Goal: Information Seeking & Learning: Check status

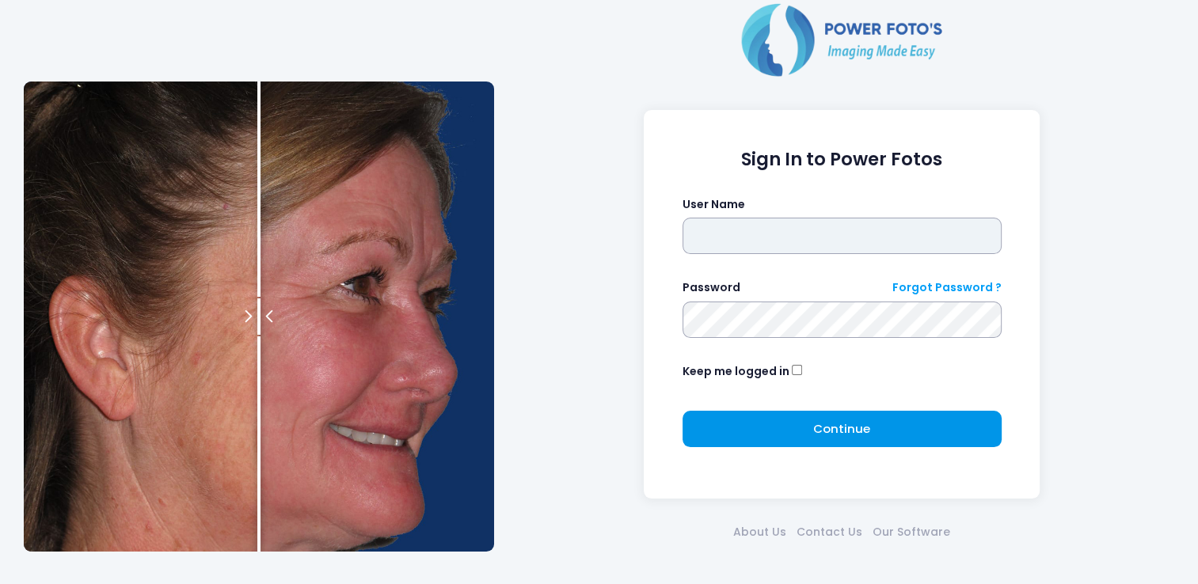
type input "*******"
click at [767, 438] on button "Continue Please wait..." at bounding box center [842, 429] width 319 height 36
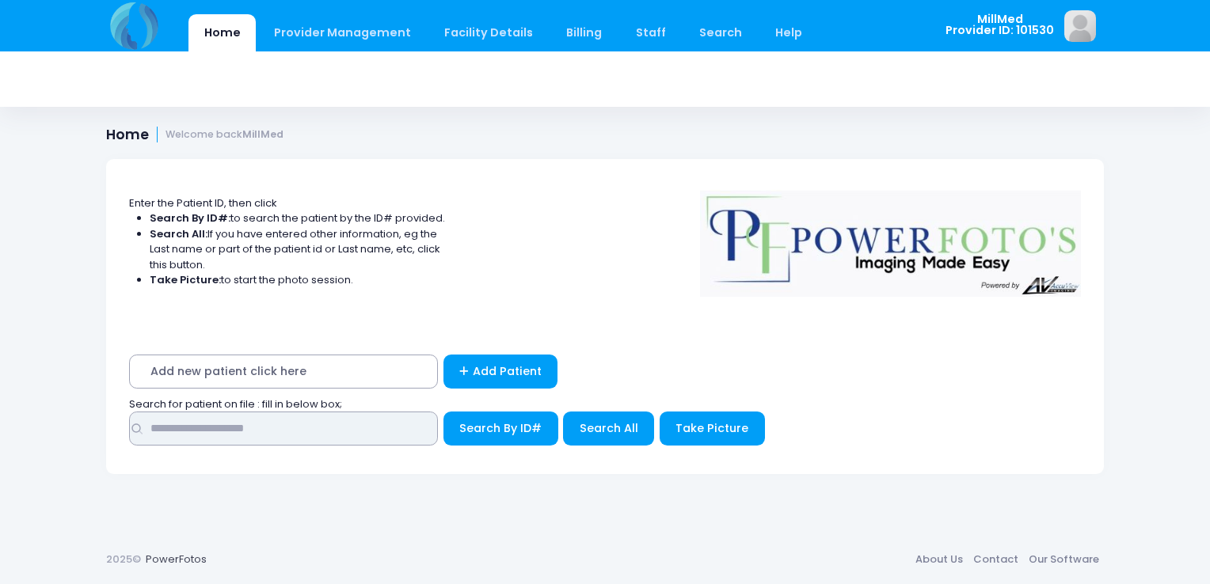
click at [393, 434] on input "text" at bounding box center [283, 429] width 309 height 34
type input "***"
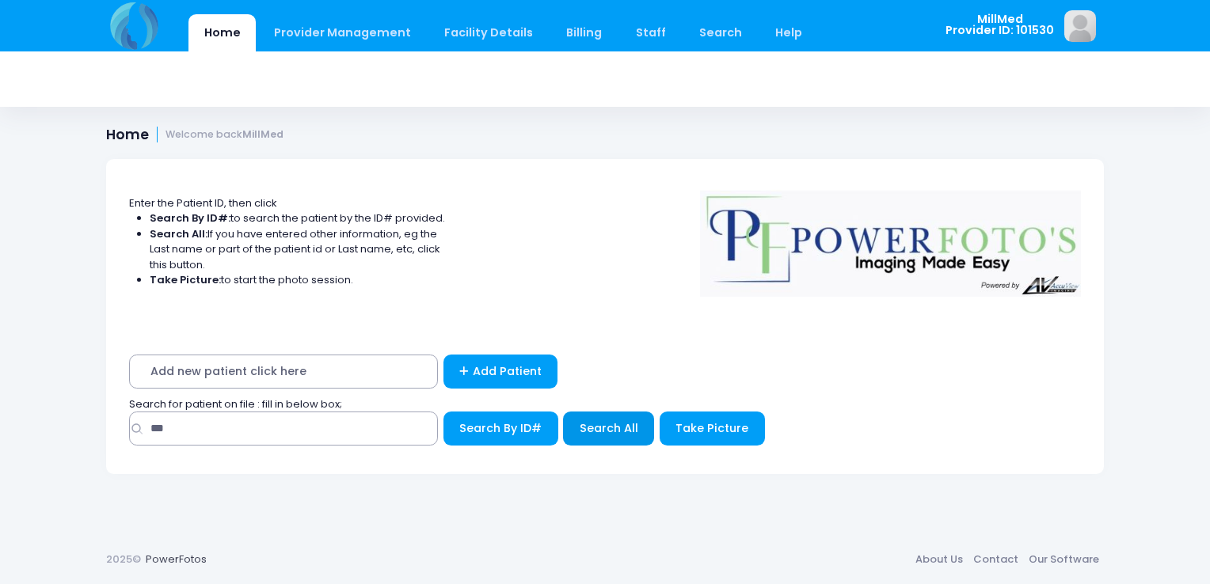
click at [600, 436] on span "Search All" at bounding box center [609, 429] width 59 height 16
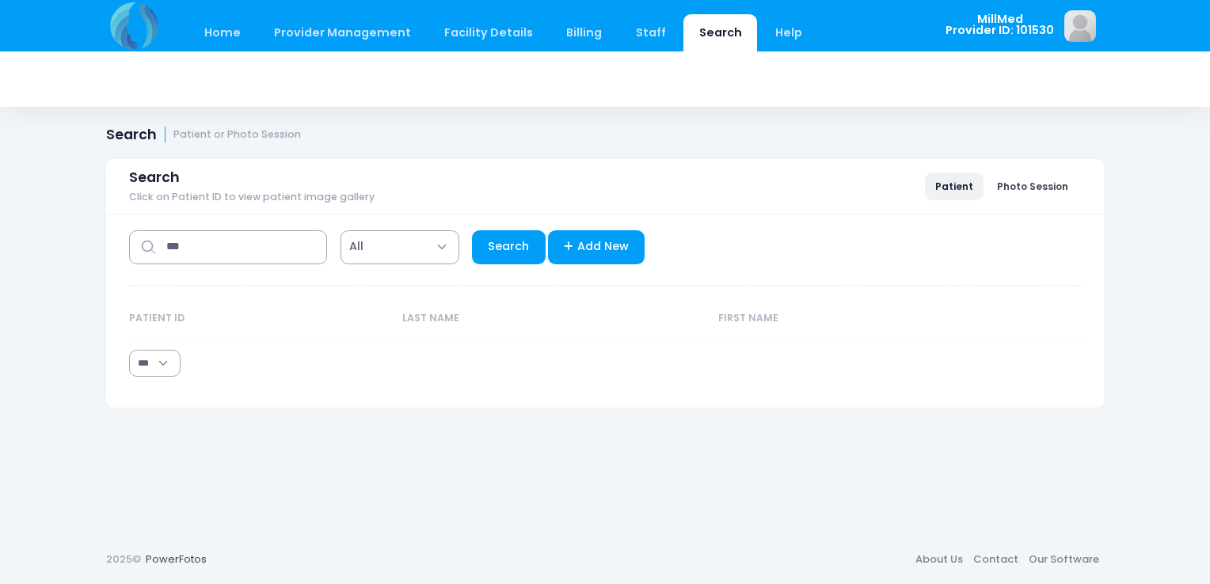
select select "***"
click at [521, 238] on link "Search" at bounding box center [509, 247] width 74 height 34
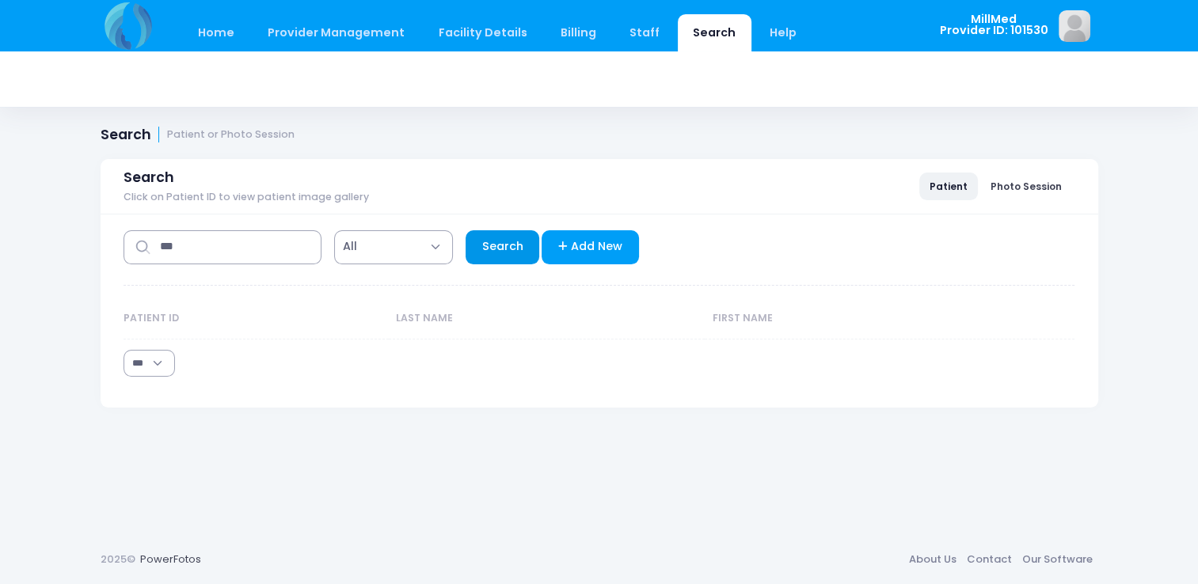
select select "***"
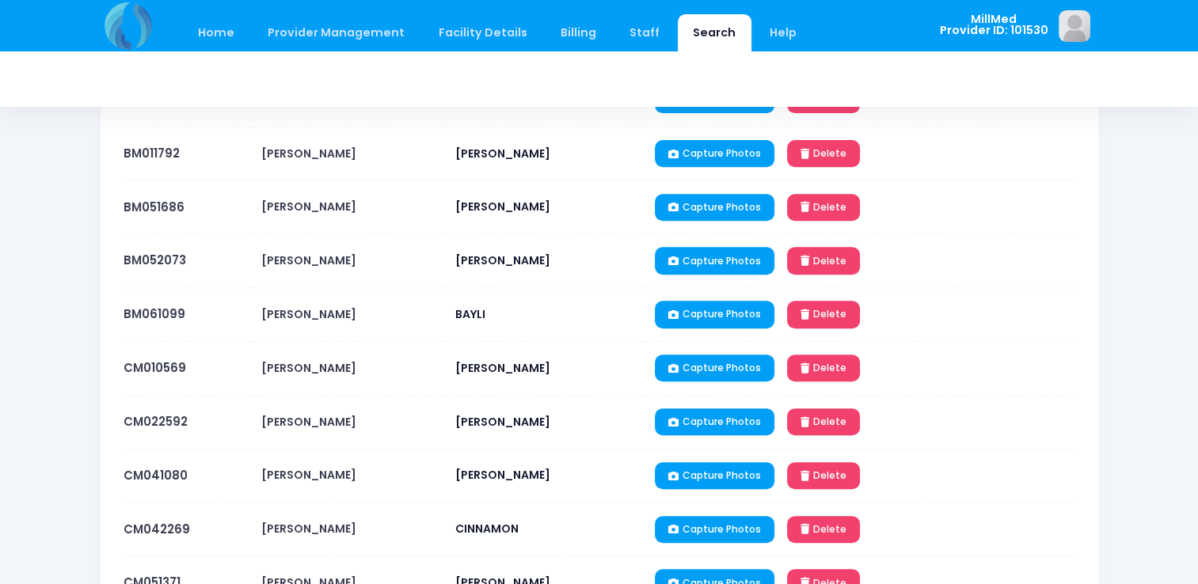
scroll to position [592, 0]
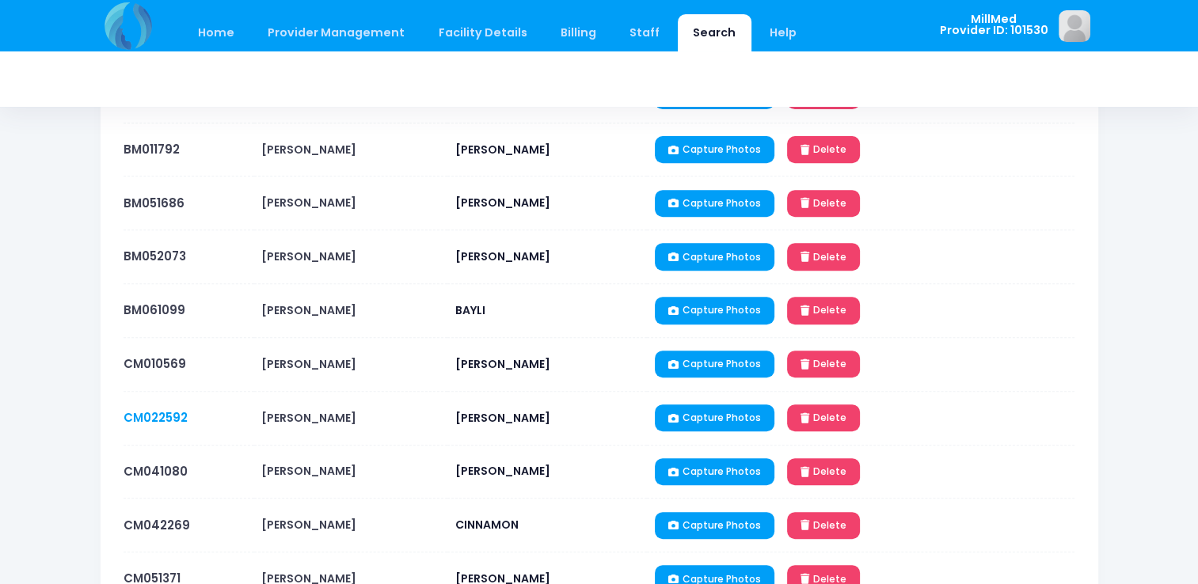
click at [169, 416] on link "CM022592" at bounding box center [156, 417] width 64 height 17
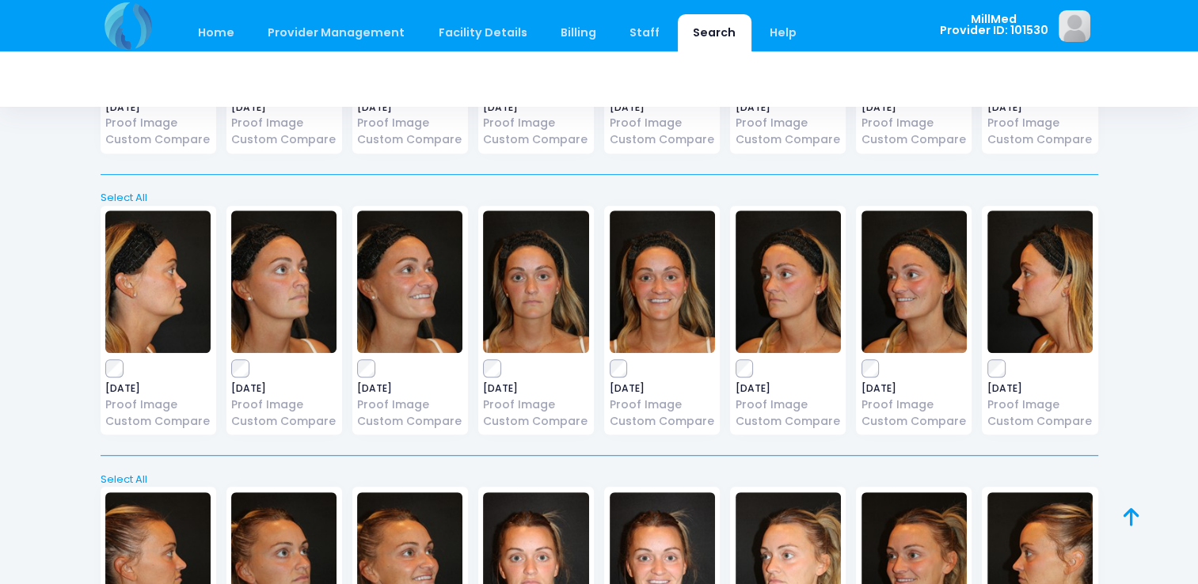
scroll to position [843, 0]
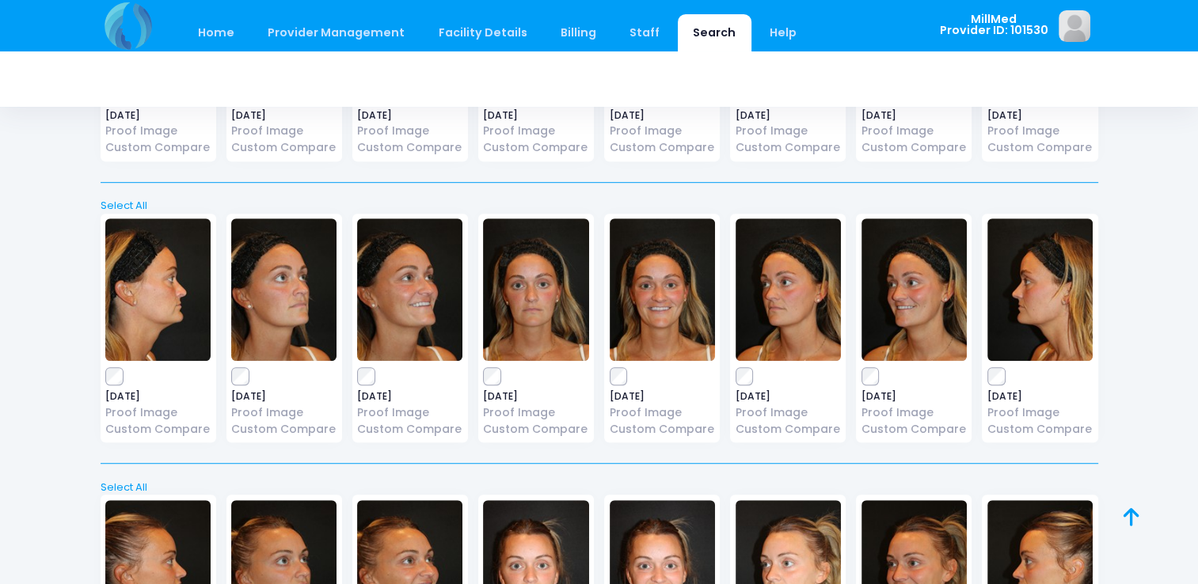
click at [553, 307] on img at bounding box center [535, 290] width 105 height 143
click at [634, 295] on img at bounding box center [662, 290] width 105 height 143
click at [807, 306] on img at bounding box center [788, 290] width 105 height 143
click at [900, 273] on img at bounding box center [914, 290] width 105 height 143
click at [253, 310] on img at bounding box center [283, 290] width 105 height 143
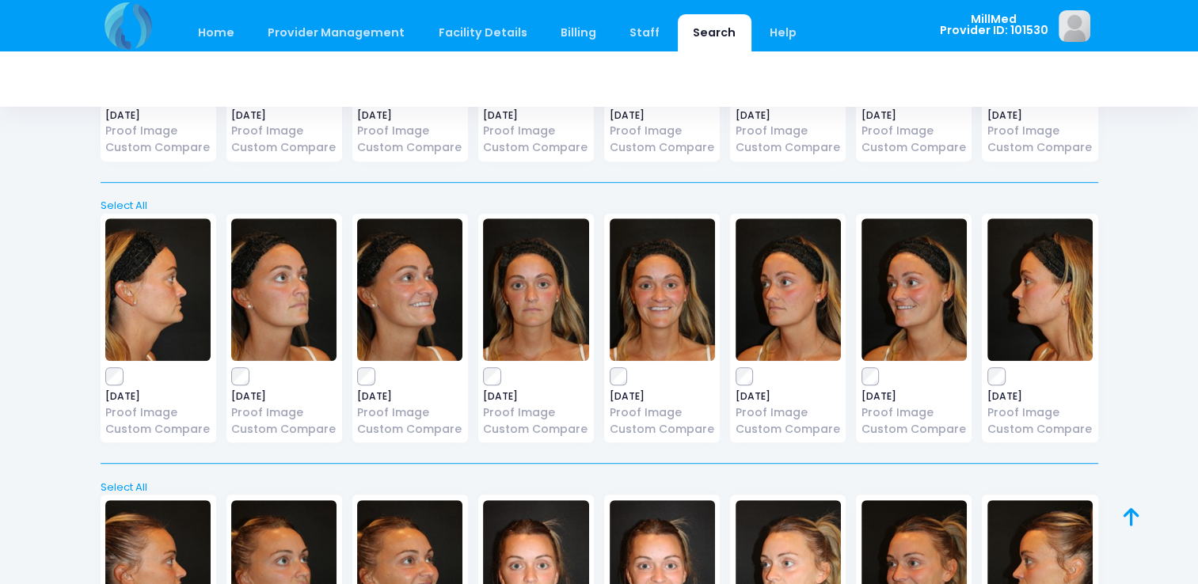
click at [145, 303] on img at bounding box center [157, 290] width 105 height 143
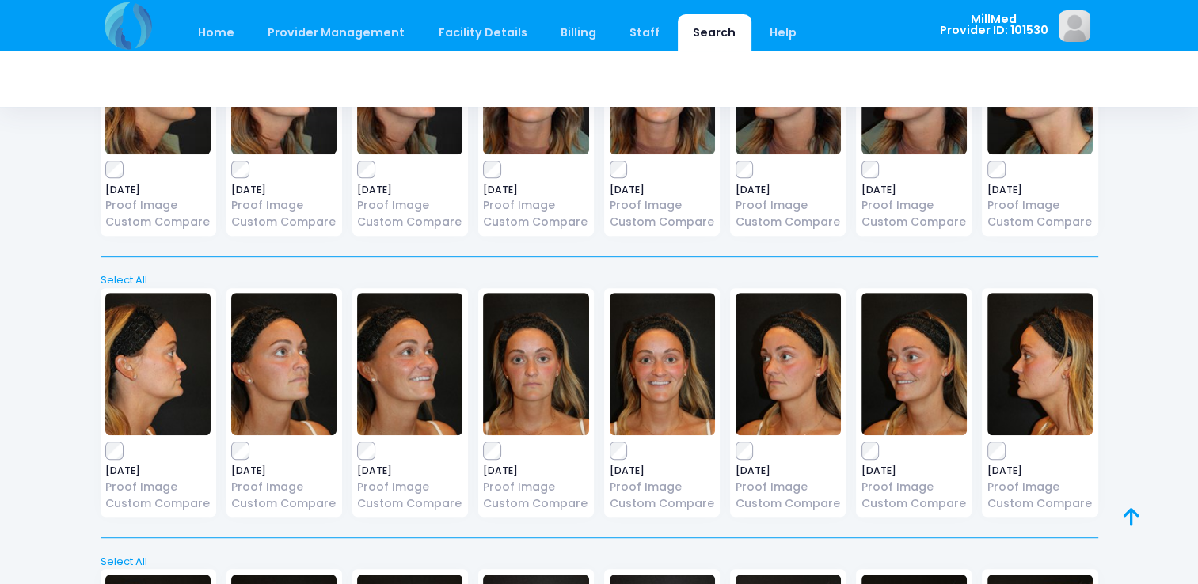
scroll to position [767, 0]
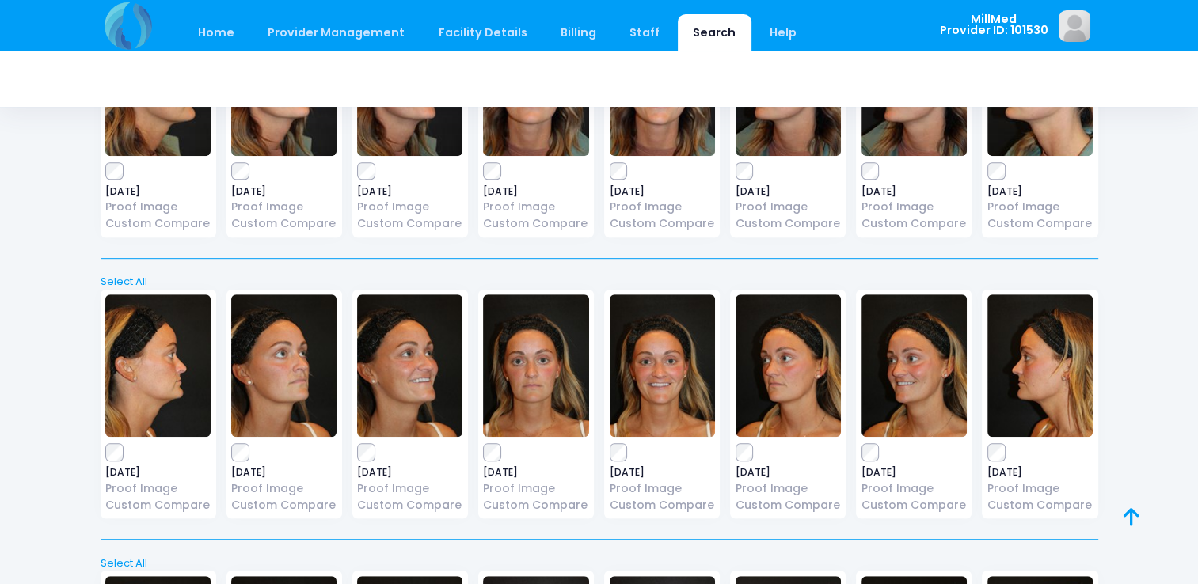
click at [148, 379] on img at bounding box center [157, 366] width 105 height 143
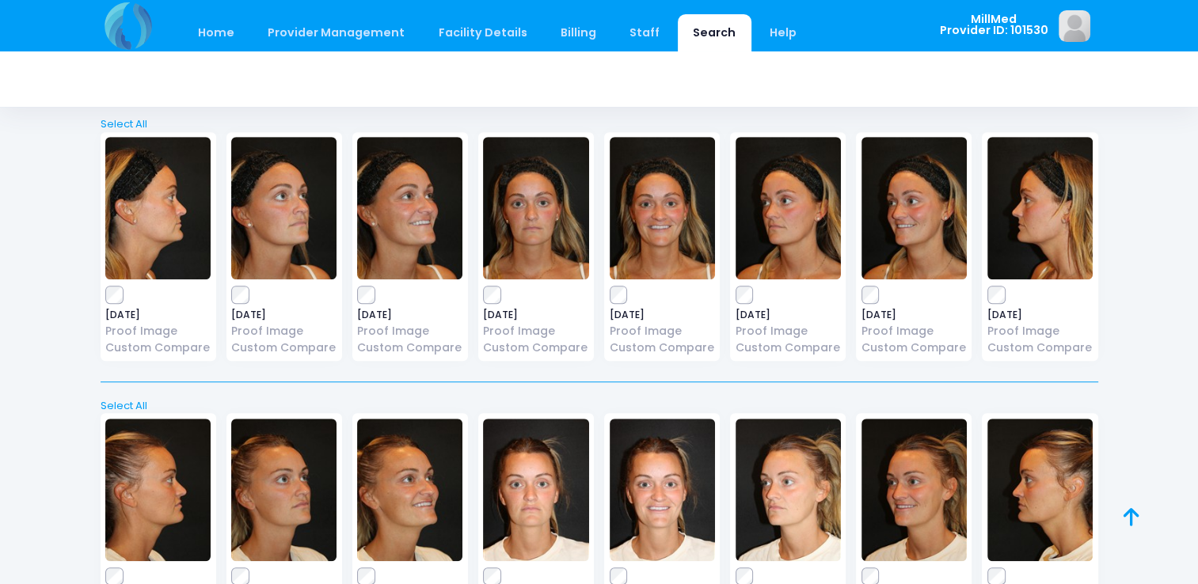
scroll to position [925, 0]
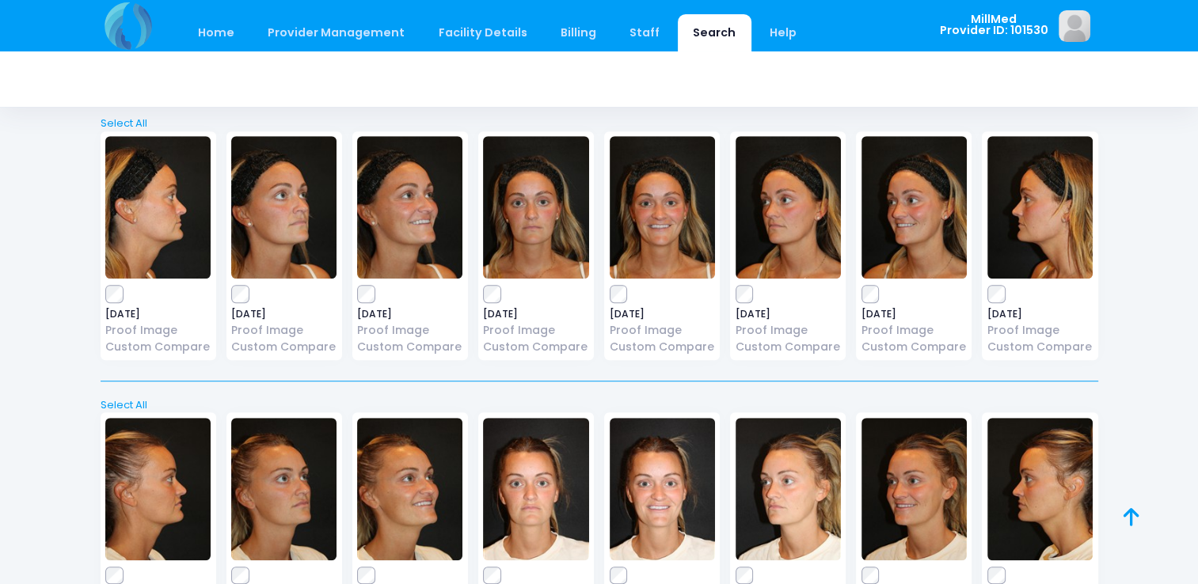
click at [295, 249] on img at bounding box center [283, 207] width 105 height 143
drag, startPoint x: 561, startPoint y: 226, endPoint x: 539, endPoint y: 235, distance: 24.9
click at [539, 235] on img at bounding box center [535, 207] width 105 height 143
click at [540, 223] on img at bounding box center [535, 207] width 105 height 143
click at [643, 236] on img at bounding box center [662, 207] width 105 height 143
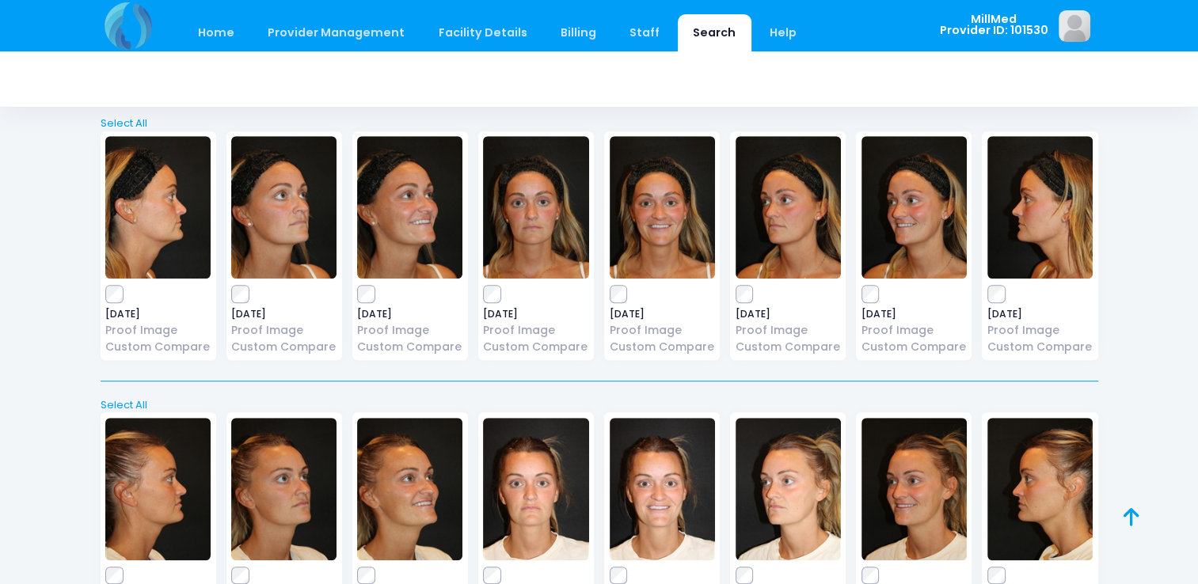
click at [792, 223] on img at bounding box center [788, 207] width 105 height 143
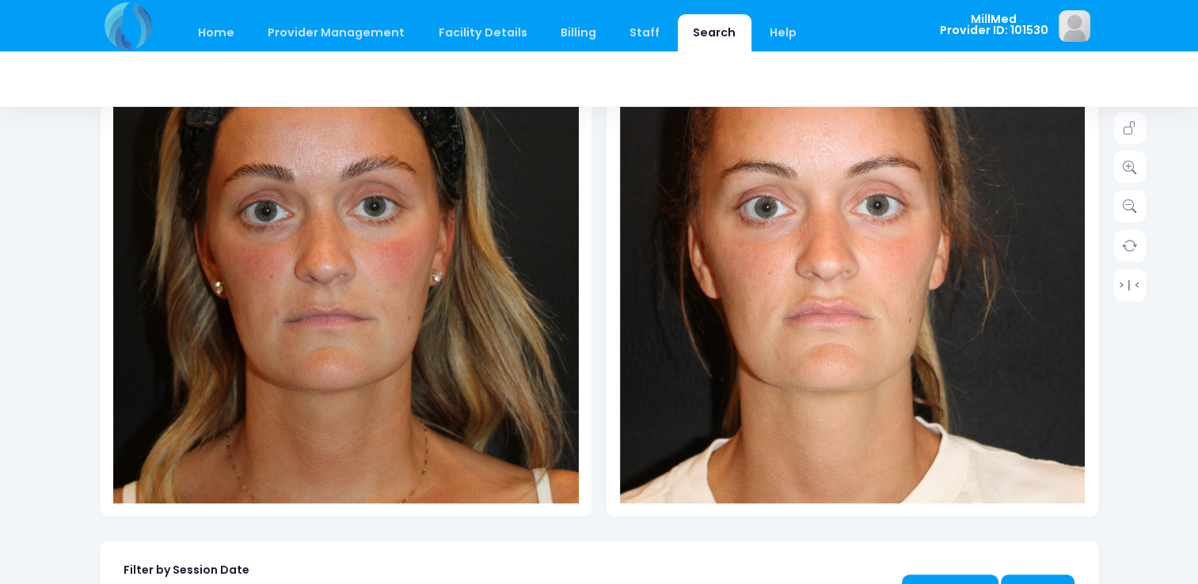
scroll to position [363, 0]
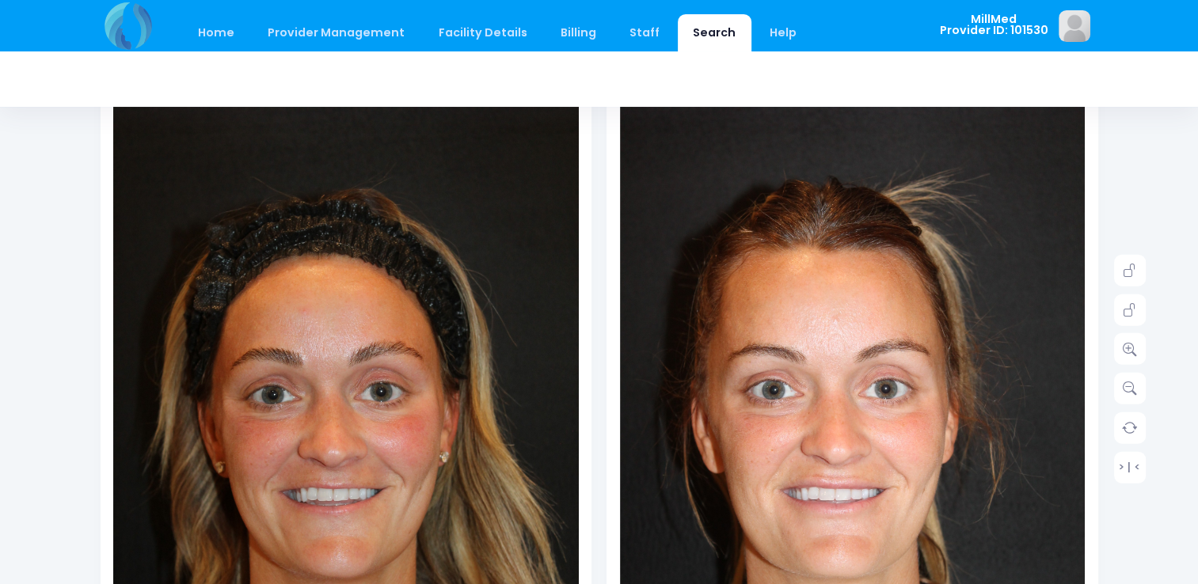
scroll to position [183, 0]
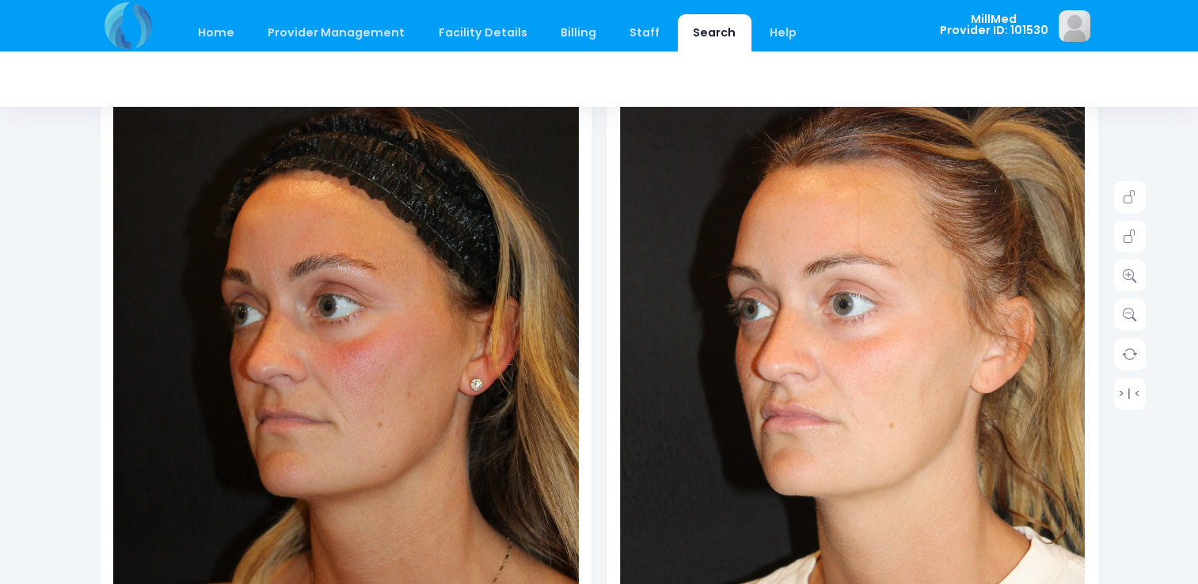
scroll to position [253, 0]
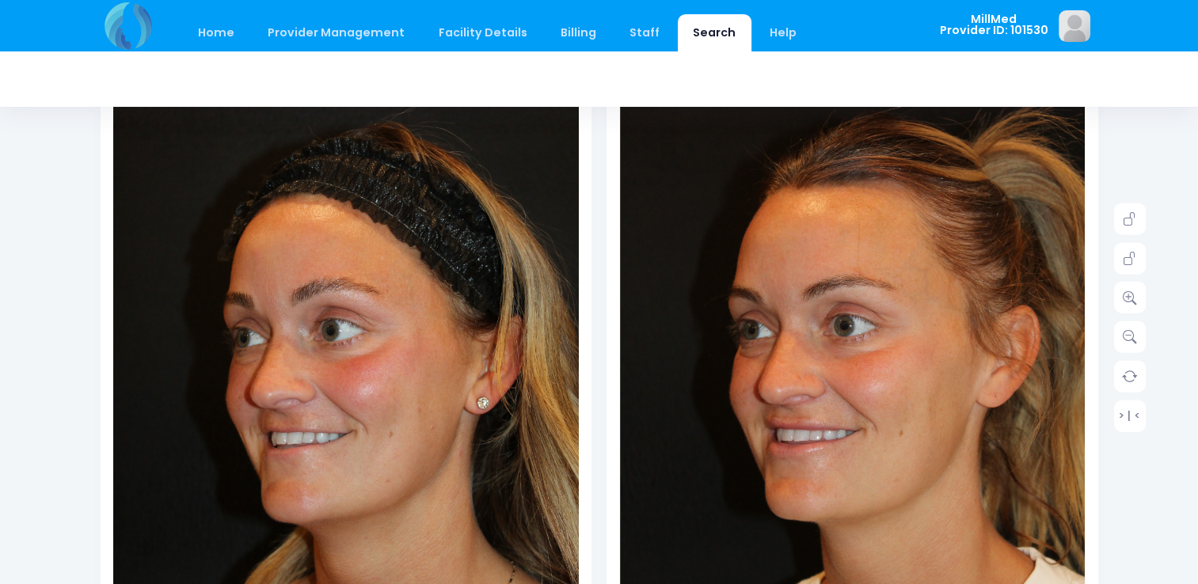
scroll to position [209, 0]
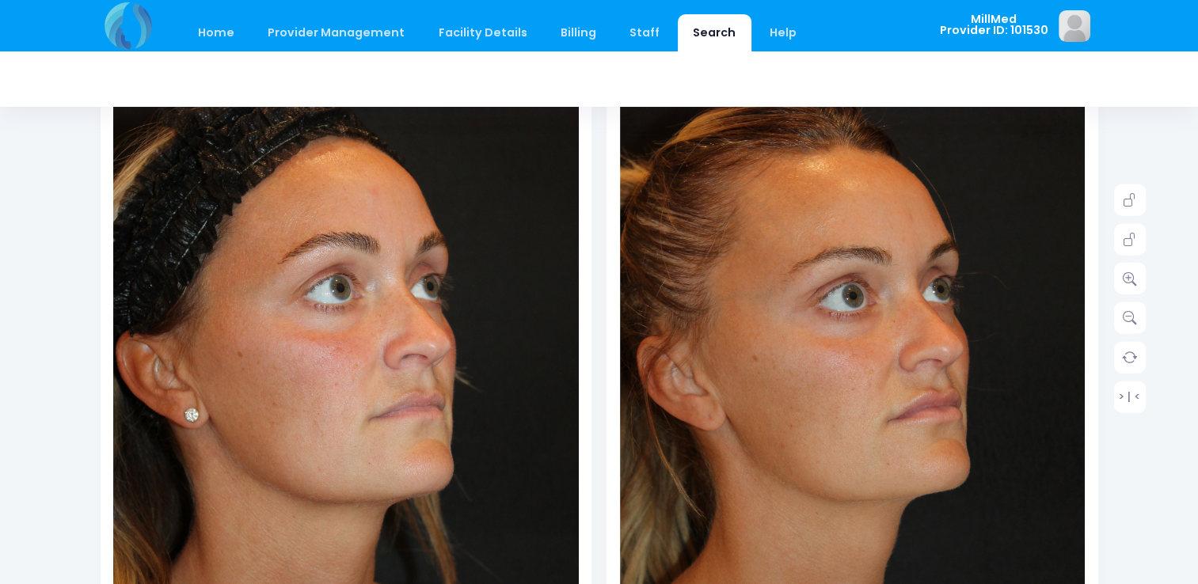
scroll to position [252, 0]
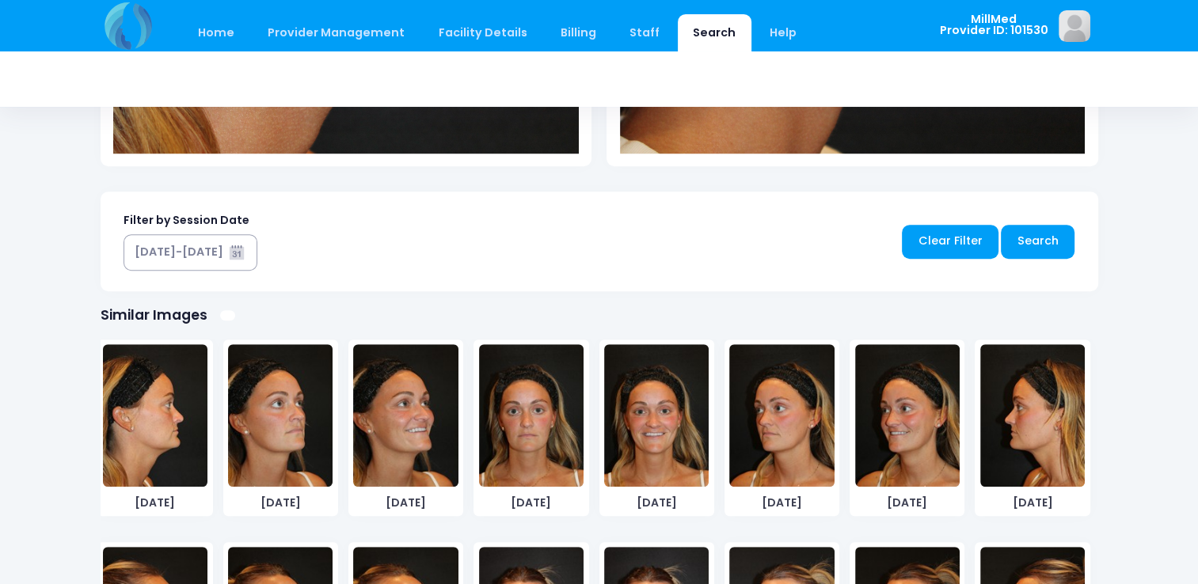
scroll to position [913, 0]
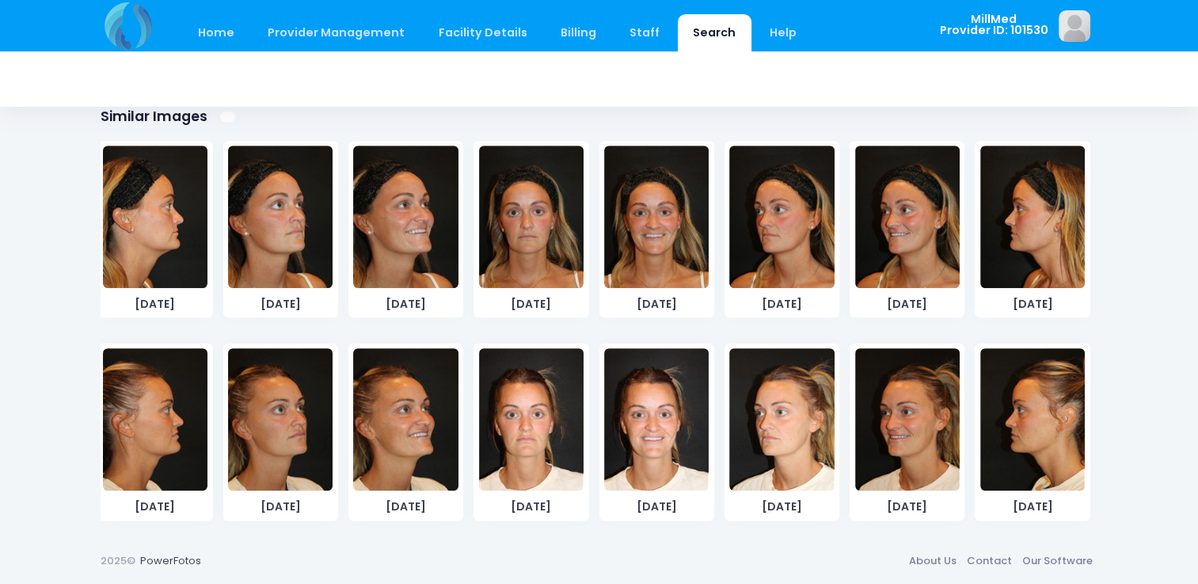
click at [296, 220] on img at bounding box center [280, 217] width 105 height 143
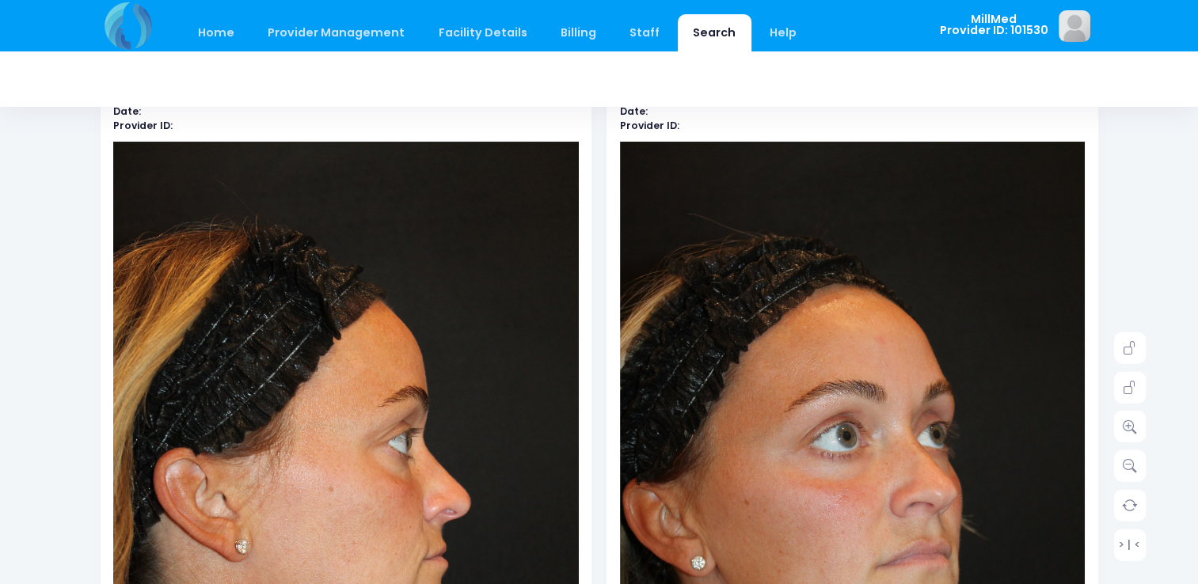
scroll to position [71, 0]
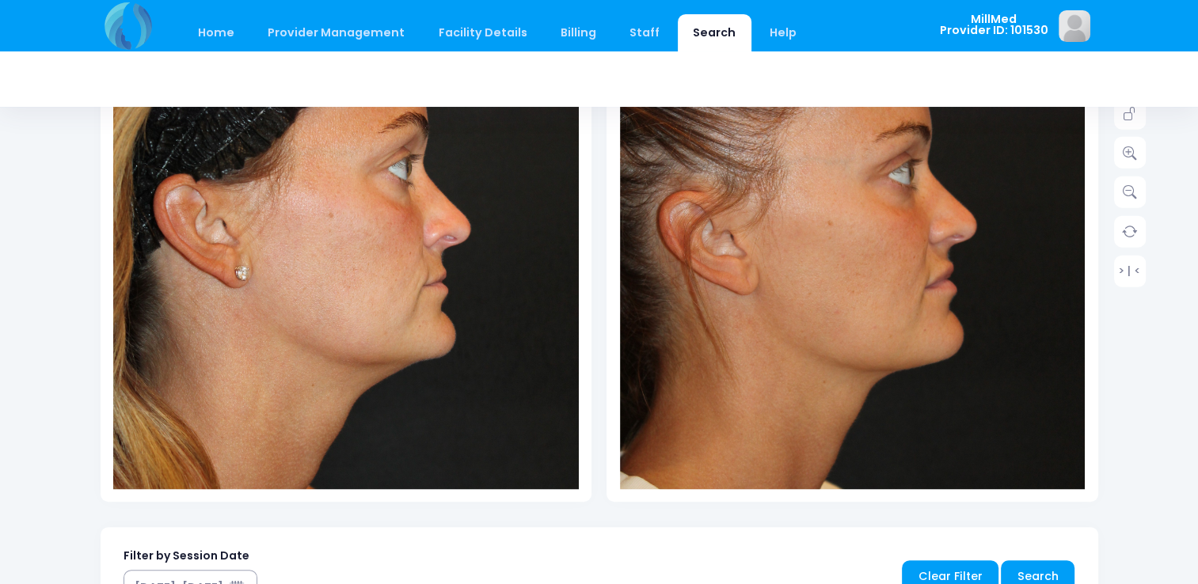
scroll to position [377, 0]
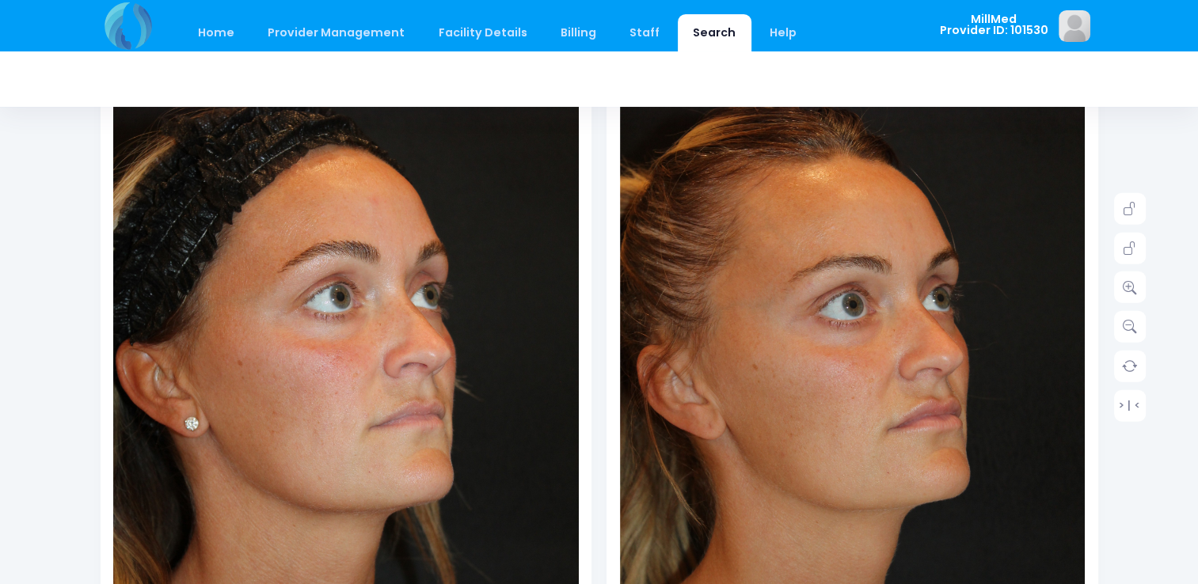
scroll to position [244, 0]
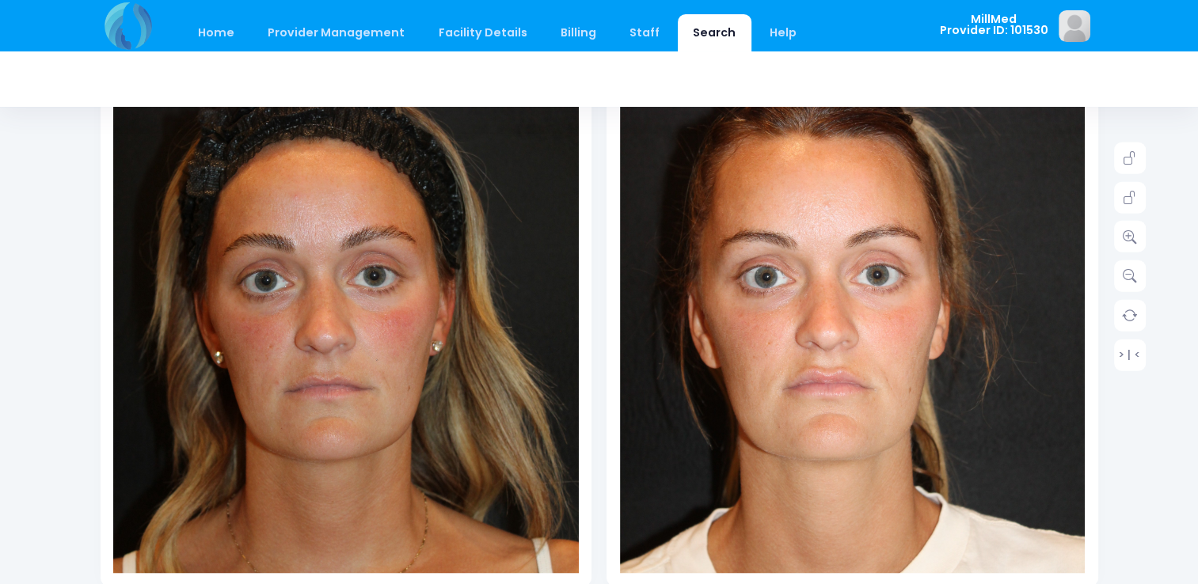
scroll to position [297, 0]
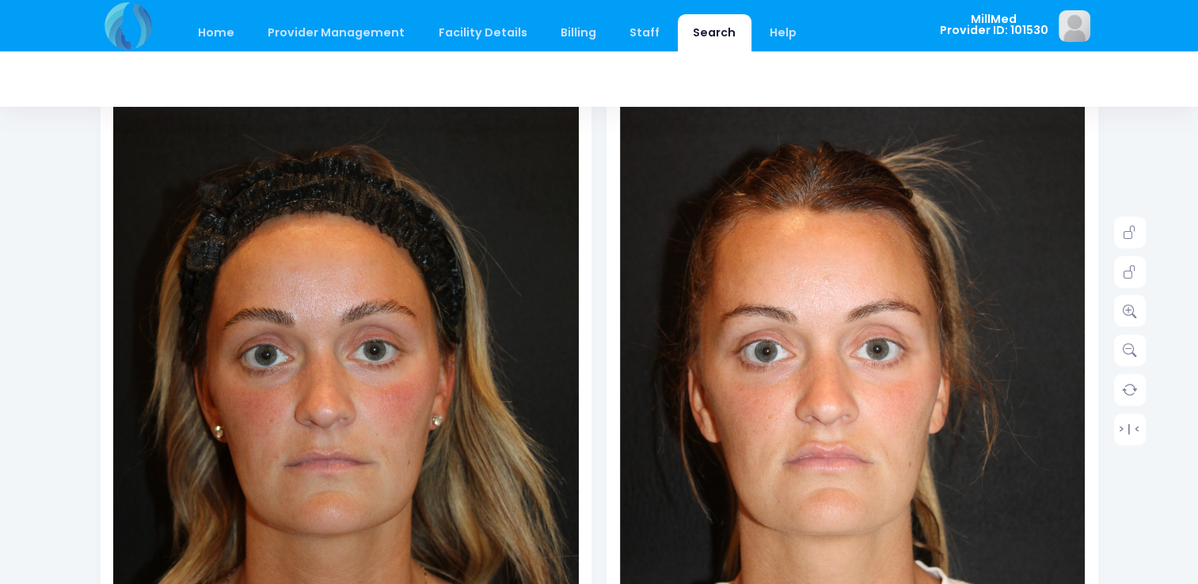
scroll to position [228, 0]
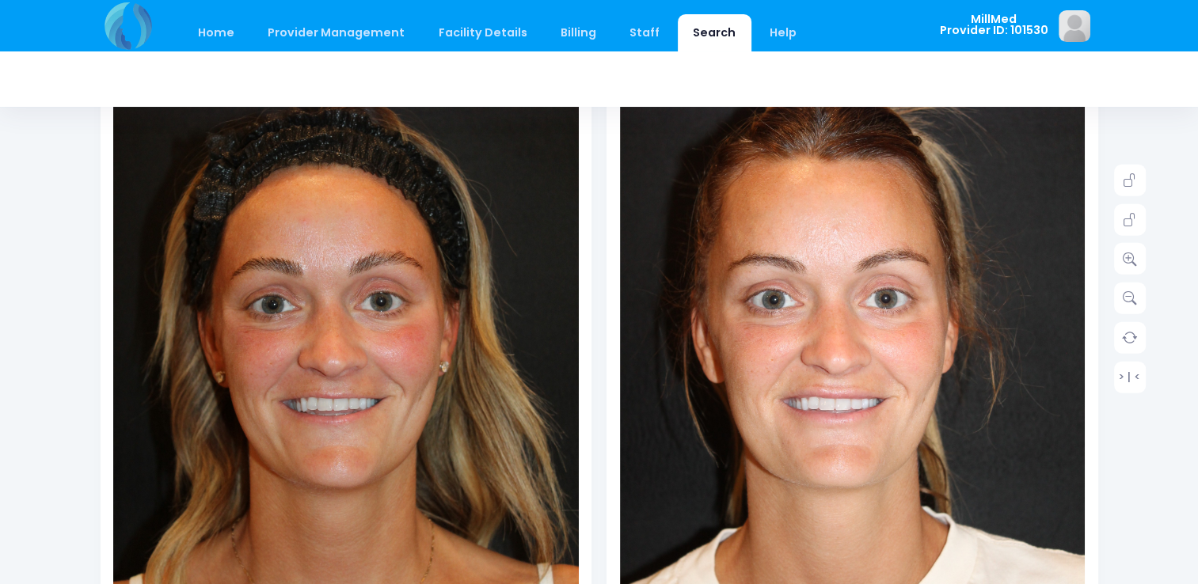
scroll to position [282, 0]
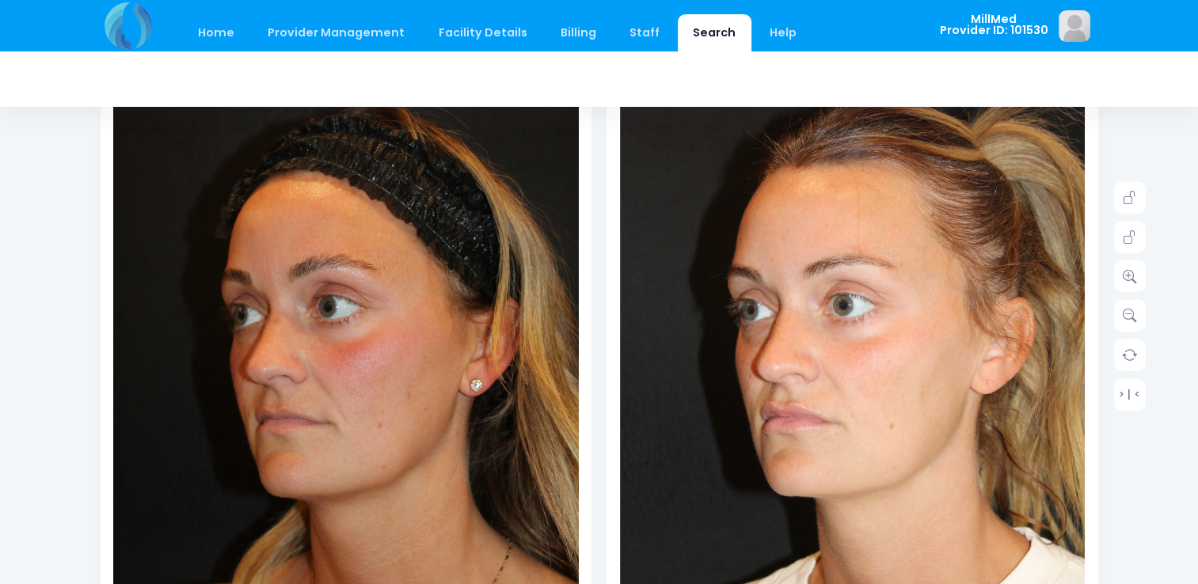
scroll to position [253, 0]
